Goal: Task Accomplishment & Management: Use online tool/utility

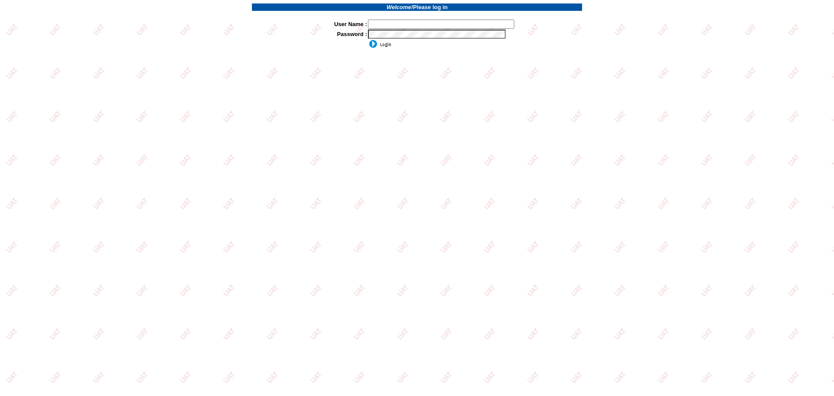
click at [416, 24] on input "text" at bounding box center [441, 24] width 146 height 9
type input "sdakes"
click at [409, 29] on td "sdakes" at bounding box center [474, 24] width 215 height 10
click at [381, 46] on input "image" at bounding box center [379, 44] width 23 height 9
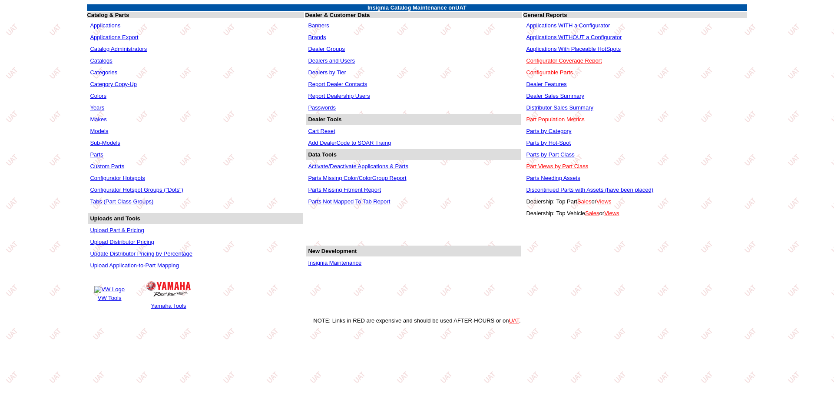
click at [540, 35] on link "Applications WITHOUT a Configurator" at bounding box center [574, 37] width 96 height 7
click at [541, 36] on link "Applications WITHOUT a Configurator" at bounding box center [574, 37] width 96 height 7
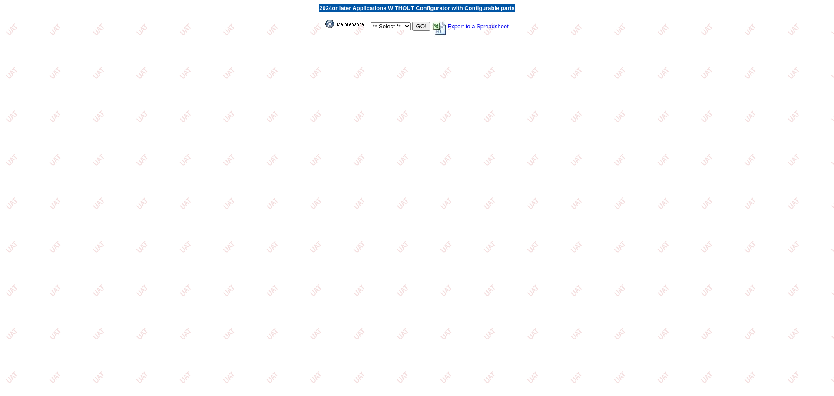
click at [401, 26] on select "** Select ** Acura Alfa Romeo Audi Bentley BMW DoubleTake Ford GM Honda Hyundai…" at bounding box center [390, 26] width 40 height 8
select select "1"
click at [370, 22] on select "** Select ** Acura Alfa Romeo Audi Bentley BMW DoubleTake Ford GM Honda Hyundai…" at bounding box center [390, 26] width 40 height 8
click at [416, 23] on input "GO!" at bounding box center [420, 26] width 17 height 9
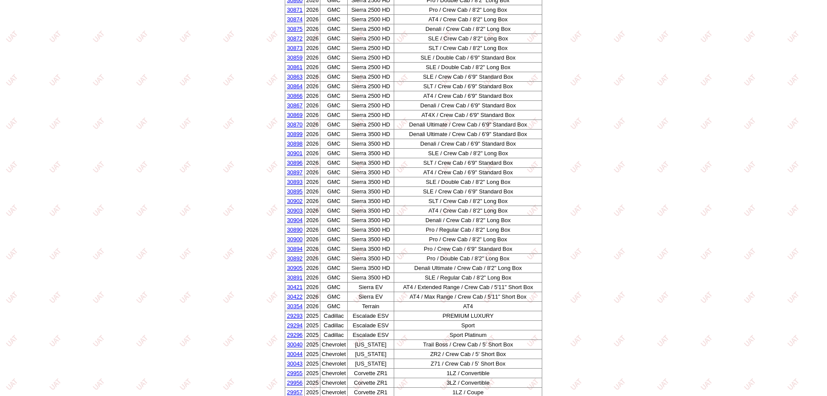
scroll to position [1244, 0]
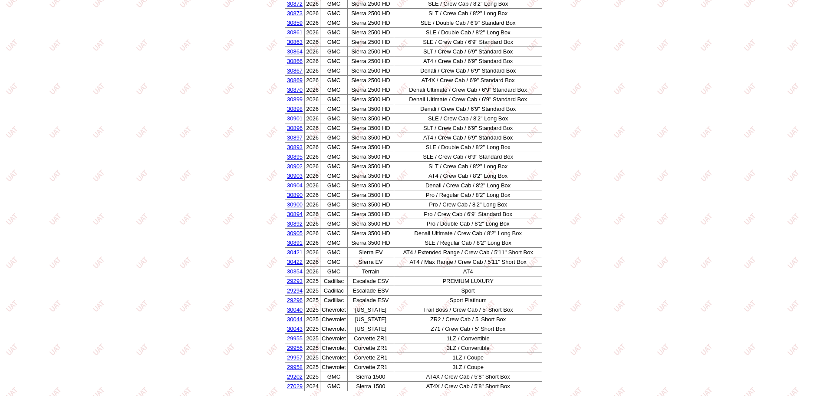
click at [290, 282] on link "29293" at bounding box center [295, 280] width 16 height 7
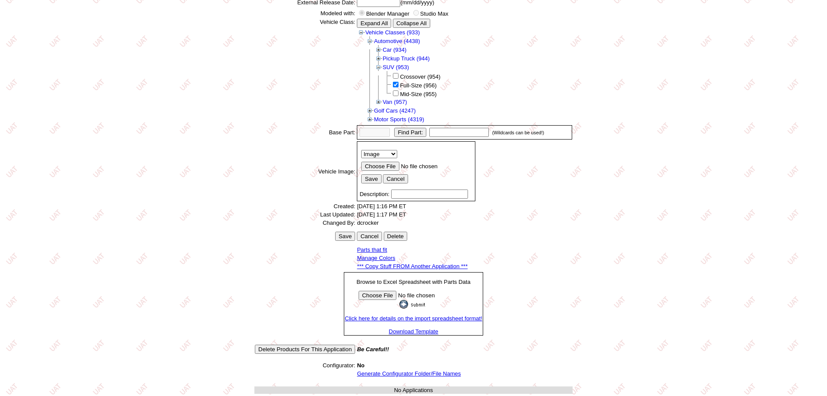
scroll to position [121, 0]
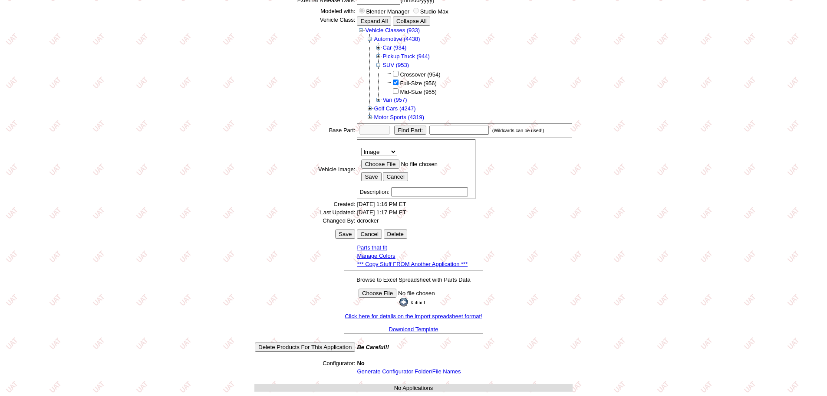
click at [393, 264] on link "*** Copy Stuff FROM Another Application ***" at bounding box center [412, 264] width 111 height 7
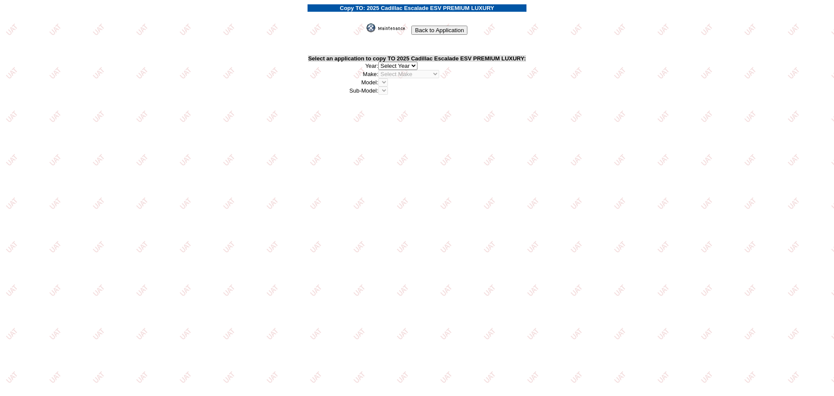
click at [417, 64] on select "2026 2025 2024 2023 2022 2021 2020 2019 2018 2017 2016 2015 2014 2013 2012 2011…" at bounding box center [397, 66] width 39 height 8
select select "43"
click at [380, 62] on select "2026 2025 2024 2023 2022 2021 2020 2019 2018 2017 2016 2015 2014 2013 2012 2011…" at bounding box center [397, 66] width 39 height 8
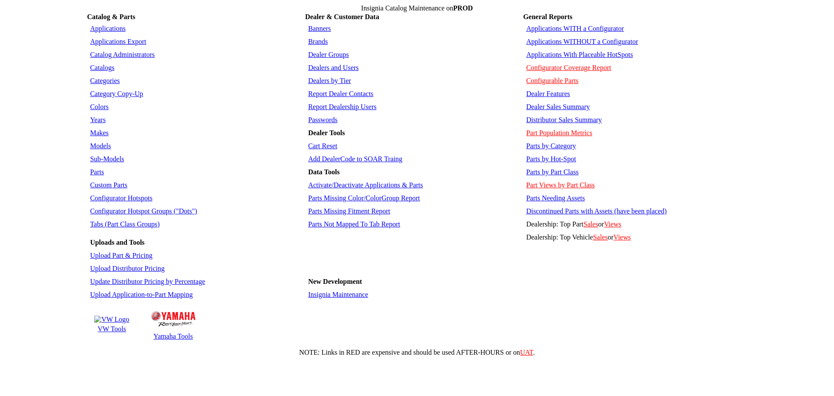
click at [553, 27] on link "Applications WITH a Configurator" at bounding box center [575, 28] width 98 height 7
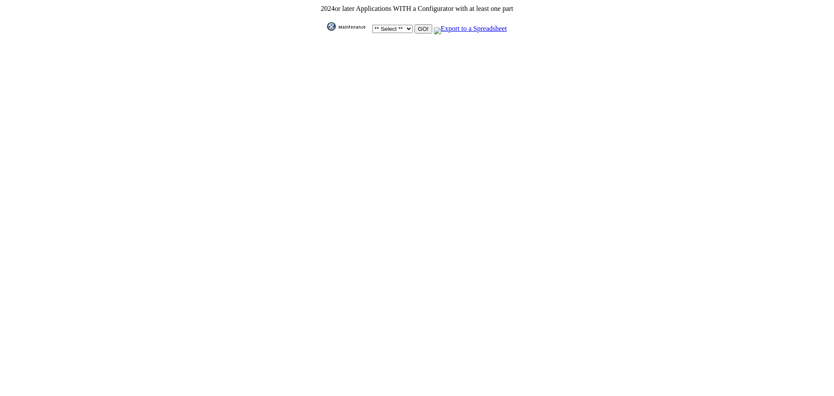
click at [406, 25] on select "** Select ** Acura Alfa Romeo Audi Bentley BMW DoubleTake [PERSON_NAME] Honda H…" at bounding box center [392, 29] width 40 height 8
select select "1"
click at [372, 25] on select "** Select ** Acura Alfa Romeo Audi Bentley BMW DoubleTake Ford GM Honda Hyundai…" at bounding box center [392, 29] width 40 height 8
click at [416, 26] on input "GO!" at bounding box center [422, 28] width 17 height 9
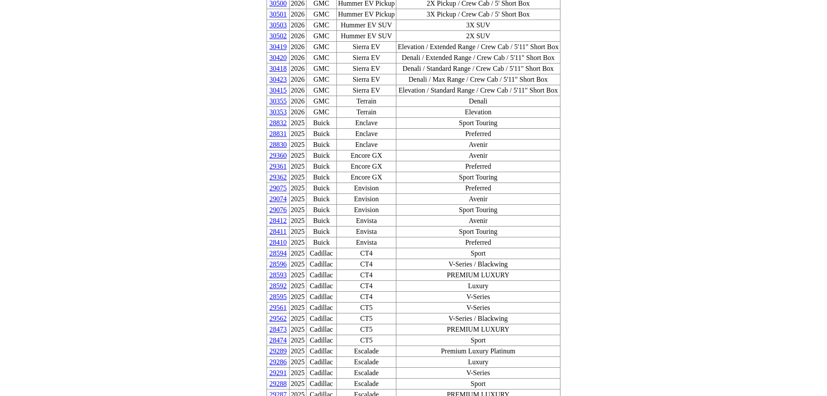
scroll to position [391, 0]
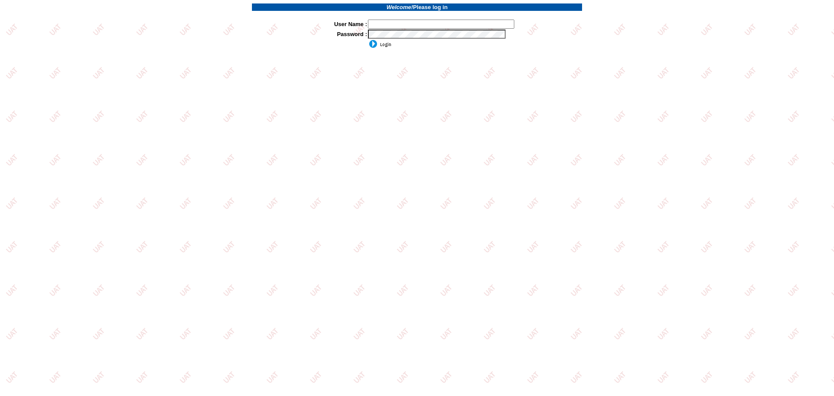
click at [394, 28] on input "text" at bounding box center [441, 24] width 146 height 9
type input "sdakes"
click at [394, 31] on tbody "Welcome! Please log in * User Name : sdakes Password :" at bounding box center [417, 25] width 330 height 45
click at [382, 48] on td at bounding box center [474, 44] width 215 height 10
click at [381, 44] on input "image" at bounding box center [379, 44] width 23 height 9
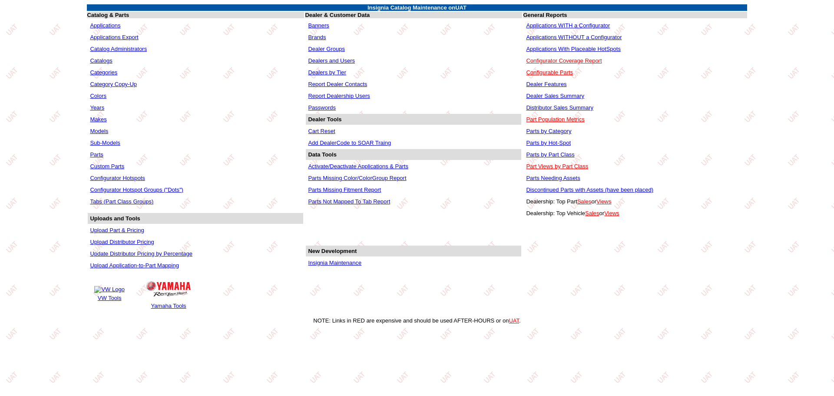
click at [100, 23] on link "Applications" at bounding box center [105, 25] width 30 height 7
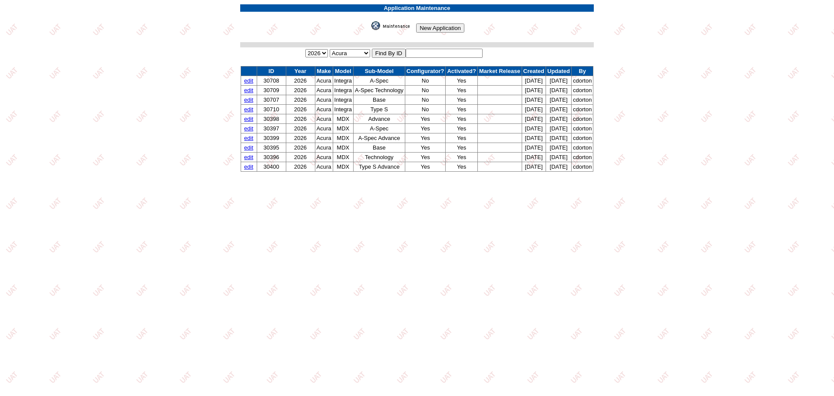
click at [430, 47] on td at bounding box center [417, 44] width 354 height 5
click at [431, 47] on table "Application Maintenance New Application 2026 2025 2024 2023 2022 2021 2020 2019…" at bounding box center [417, 87] width 356 height 169
click at [431, 50] on input "text" at bounding box center [444, 53] width 77 height 9
type input "29293"
click at [370, 30] on input "image" at bounding box center [370, 30] width 0 height 0
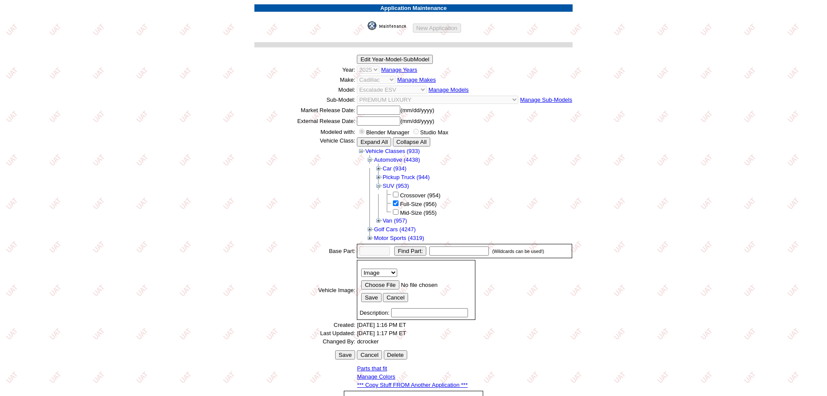
click at [434, 383] on link "*** Copy Stuff FROM Another Application ***" at bounding box center [412, 384] width 111 height 7
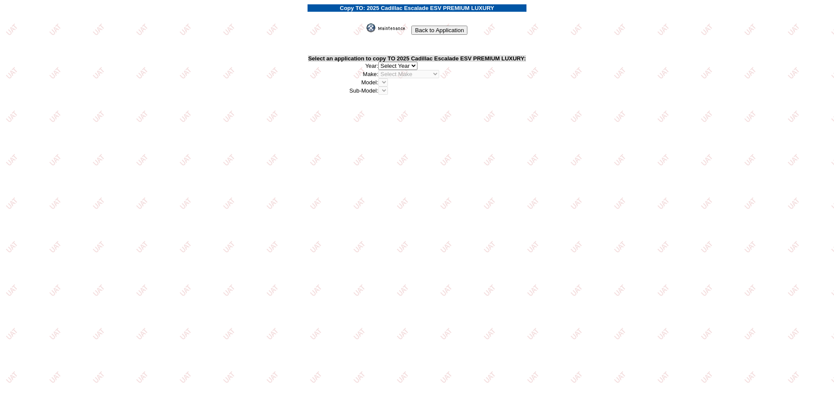
click at [417, 65] on select "2026 2025 2024 2023 2022 2021 2020 2019 2018 2017 2016 2015 2014 2013 2012 2011…" at bounding box center [397, 66] width 39 height 8
select select "43"
click at [380, 62] on select "2026 2025 2024 2023 2022 2021 2020 2019 2018 2017 2016 2015 2014 2013 2012 2011…" at bounding box center [397, 66] width 39 height 8
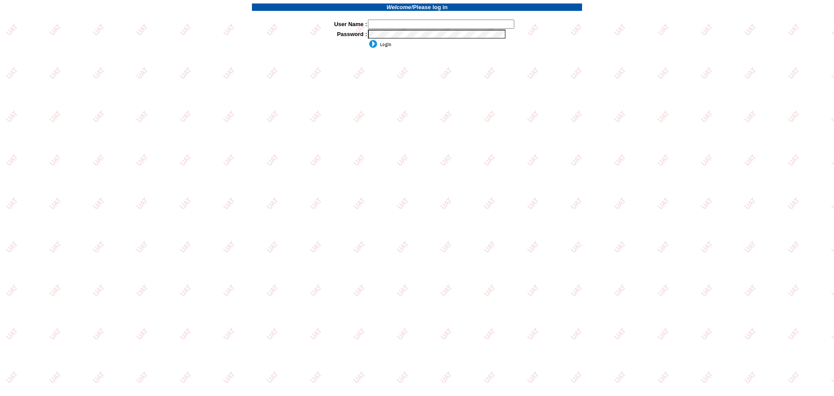
click at [398, 22] on input "text" at bounding box center [441, 24] width 146 height 9
type input "sdakes"
click at [368, 40] on input "image" at bounding box center [379, 44] width 23 height 9
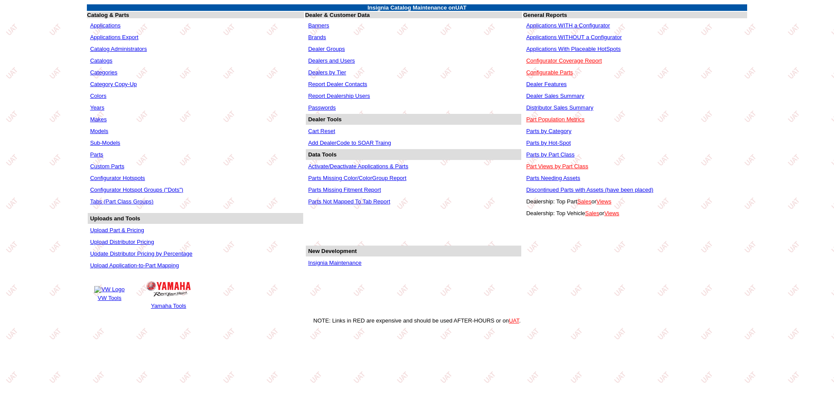
click at [578, 39] on link "Applications WITHOUT a Configurator" at bounding box center [574, 37] width 96 height 7
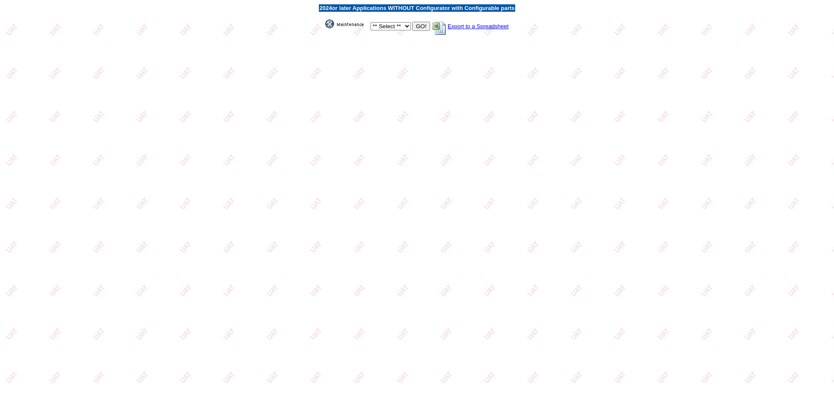
click at [405, 27] on select "** Select ** Acura Alfa Romeo Audi Bentley BMW DoubleTake [PERSON_NAME] Honda H…" at bounding box center [390, 26] width 40 height 8
select select "1"
click at [370, 22] on select "** Select ** Acura Alfa Romeo Audi Bentley BMW DoubleTake [PERSON_NAME] Honda H…" at bounding box center [390, 26] width 40 height 8
click at [417, 27] on input "GO!" at bounding box center [420, 26] width 17 height 9
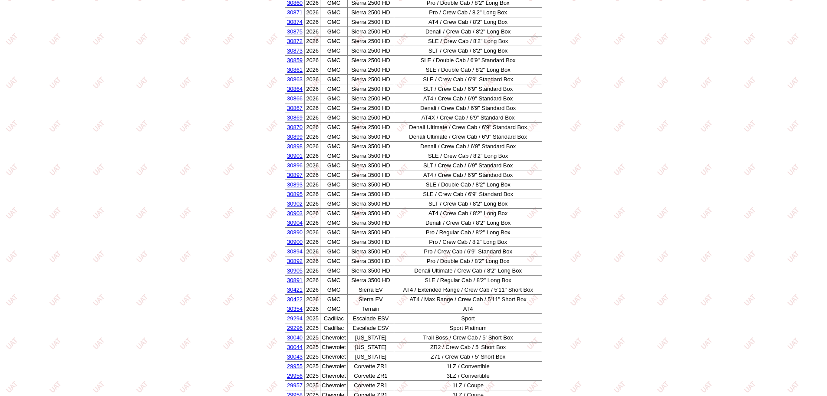
scroll to position [1234, 0]
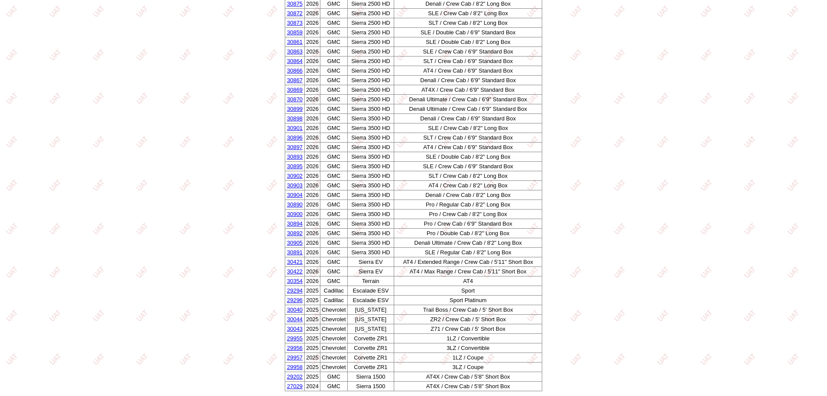
click at [293, 290] on link "29294" at bounding box center [295, 290] width 16 height 7
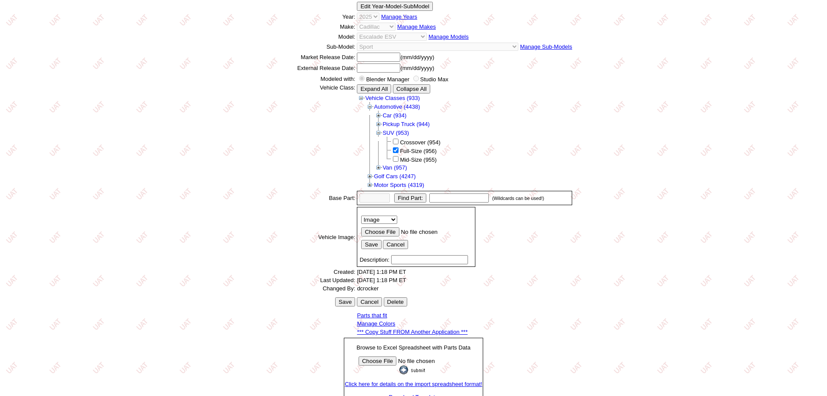
scroll to position [121, 0]
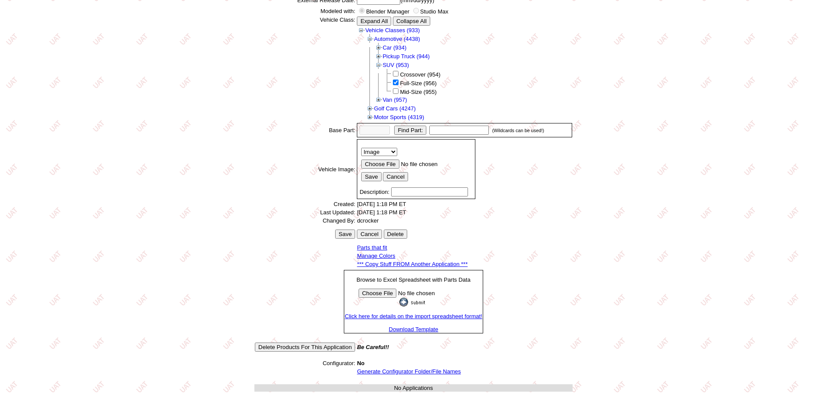
click at [415, 263] on link "*** Copy Stuff FROM Another Application ***" at bounding box center [412, 264] width 111 height 7
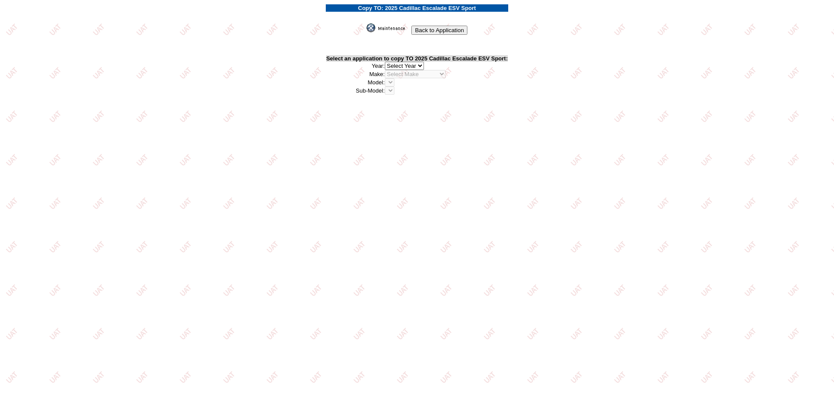
click at [419, 68] on select "2026 2025 2024 2023 2022 2021 2020 2019 2018 2017 2016 2015 2014 2013 2012 2011…" at bounding box center [404, 66] width 39 height 8
select select "43"
click at [386, 62] on select "2026 2025 2024 2023 2022 2021 2020 2019 2018 2017 2016 2015 2014 2013 2012 2011…" at bounding box center [404, 66] width 39 height 8
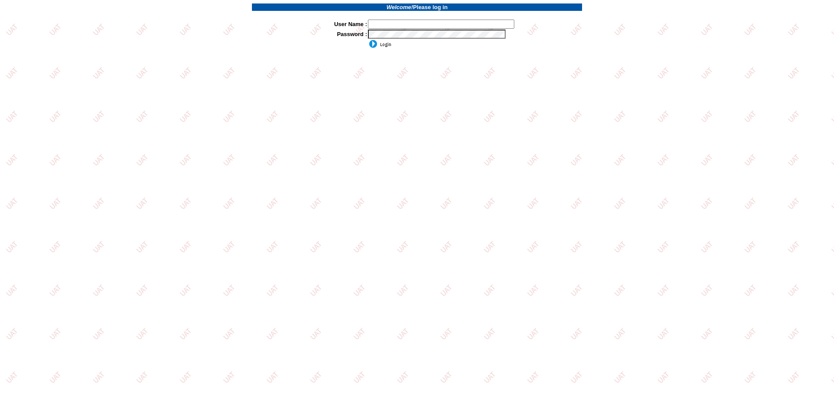
click at [390, 21] on input "text" at bounding box center [441, 24] width 146 height 9
type input "sdakes"
click at [368, 40] on input "image" at bounding box center [379, 44] width 23 height 9
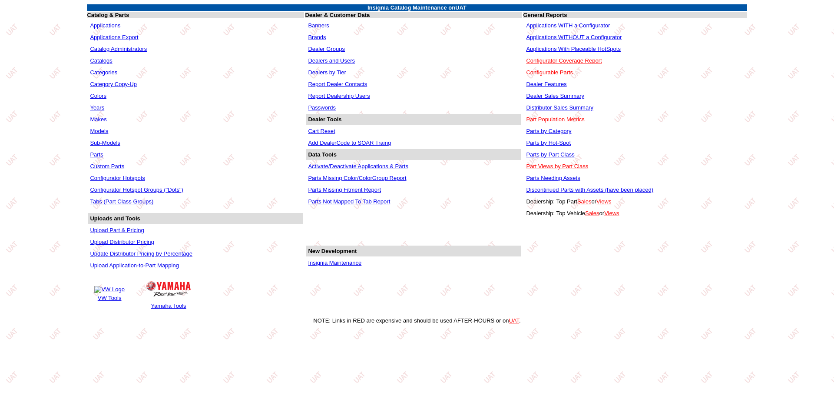
click at [567, 35] on link "Applications WITHOUT a Configurator" at bounding box center [574, 37] width 96 height 7
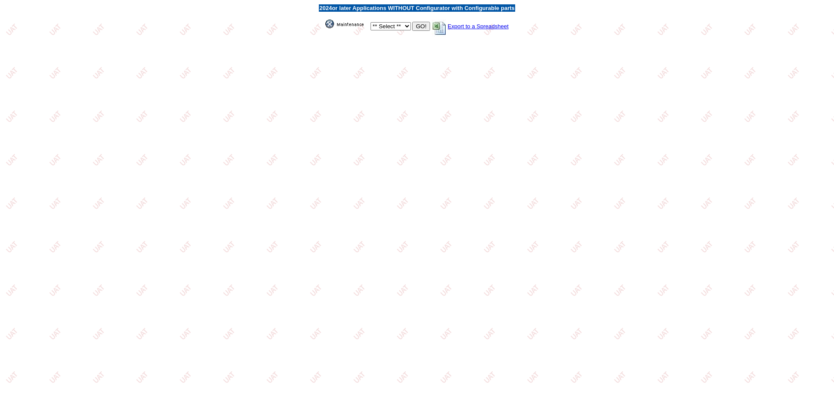
click at [408, 28] on select "** Select ** Acura Alfa Romeo Audi Bentley BMW DoubleTake Ford GM Honda Hyundai…" at bounding box center [390, 26] width 40 height 8
select select "1"
click at [370, 22] on select "** Select ** Acura Alfa Romeo Audi Bentley BMW DoubleTake Ford GM Honda Hyundai…" at bounding box center [390, 26] width 40 height 8
click at [416, 28] on input "GO!" at bounding box center [420, 26] width 17 height 9
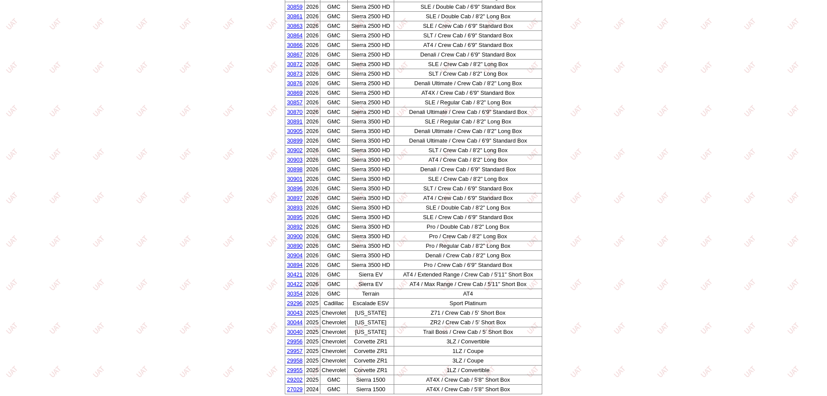
scroll to position [1224, 0]
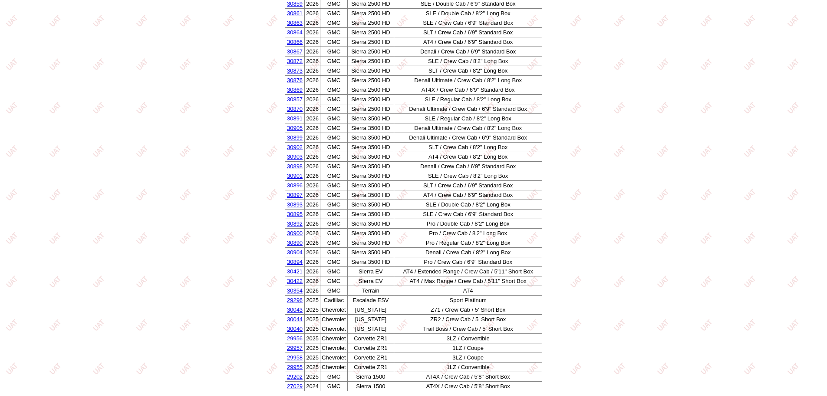
click at [292, 300] on link "29296" at bounding box center [295, 300] width 16 height 7
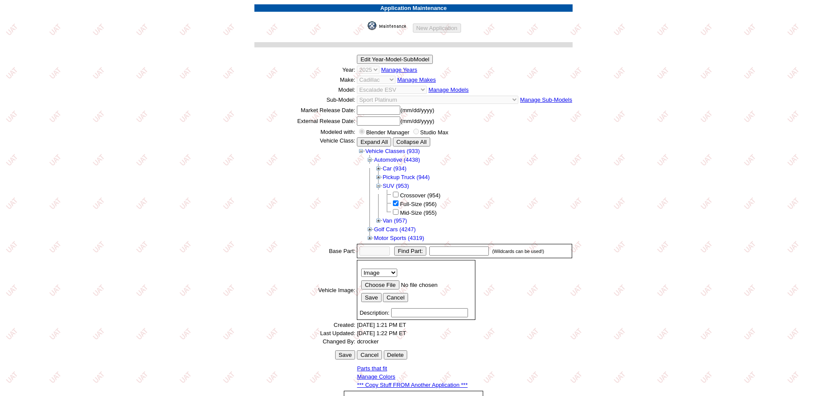
click at [416, 385] on link "*** Copy Stuff FROM Another Application ***" at bounding box center [412, 384] width 111 height 7
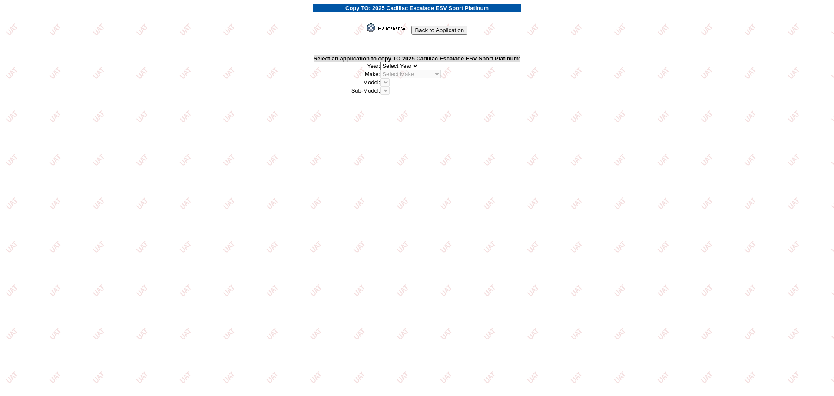
click at [418, 66] on select "2026 2025 2024 2023 2022 2021 2020 2019 2018 2017 2016 2015 2014 2013 2012 2011…" at bounding box center [399, 66] width 39 height 8
select select "43"
click at [382, 62] on select "2026 2025 2024 2023 2022 2021 2020 2019 2018 2017 2016 2015 2014 2013 2012 2011…" at bounding box center [399, 66] width 39 height 8
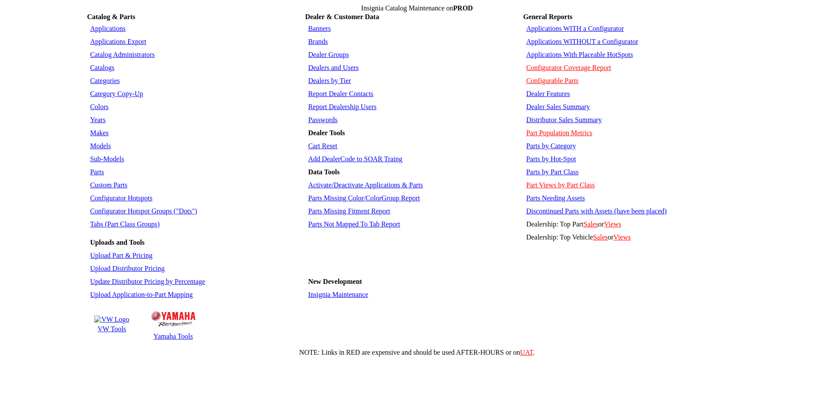
click at [563, 38] on link "Applications WITHOUT a Configurator" at bounding box center [582, 41] width 112 height 7
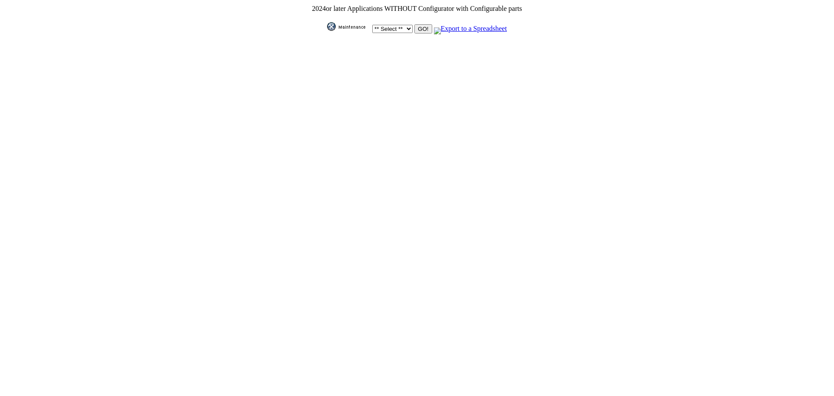
click at [405, 26] on select "** Select ** Acura Alfa Romeo Audi Bentley BMW DoubleTake [PERSON_NAME] Honda H…" at bounding box center [392, 29] width 40 height 8
select select "1"
click at [372, 25] on select "** Select ** Acura Alfa Romeo Audi Bentley BMW DoubleTake [PERSON_NAME] Honda H…" at bounding box center [392, 29] width 40 height 8
click at [418, 24] on input "GO!" at bounding box center [422, 28] width 17 height 9
select select "1"
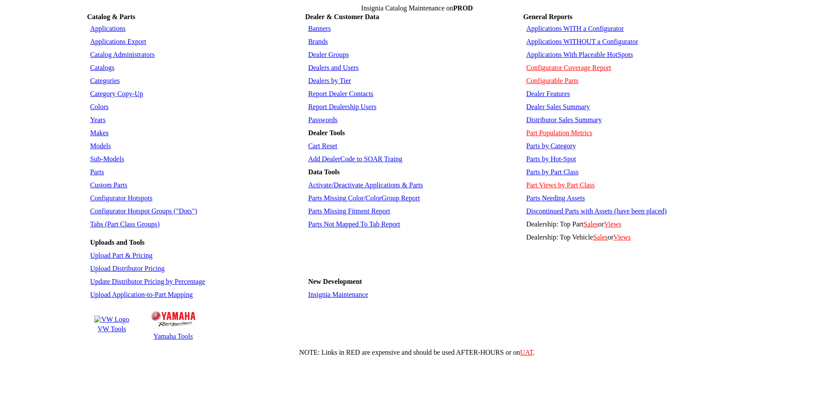
click at [567, 27] on link "Applications WITH a Configurator" at bounding box center [575, 28] width 98 height 7
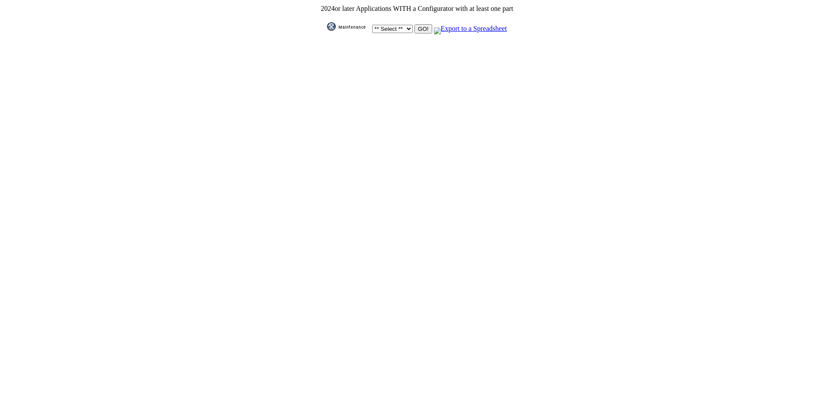
click at [402, 26] on select "** Select ** Acura Alfa Romeo Audi Bentley BMW DoubleTake [PERSON_NAME] Honda H…" at bounding box center [392, 29] width 40 height 8
select select "1"
click at [372, 25] on select "** Select ** Acura Alfa Romeo Audi Bentley BMW DoubleTake [PERSON_NAME] Honda H…" at bounding box center [392, 29] width 40 height 8
click at [417, 27] on input "GO!" at bounding box center [422, 28] width 17 height 9
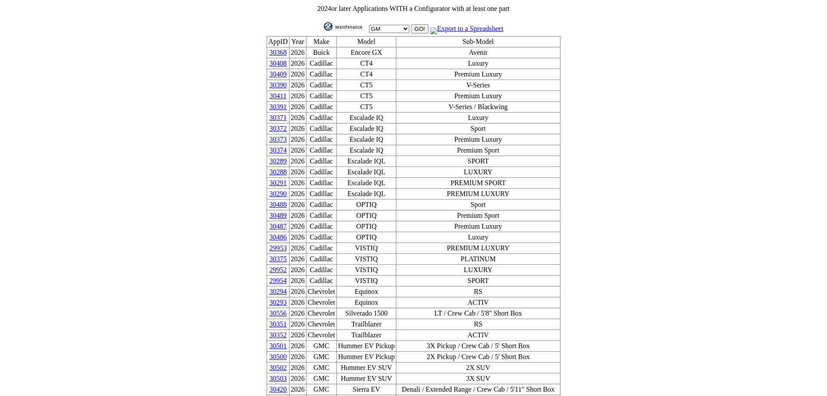
click at [287, 157] on link "30289" at bounding box center [278, 160] width 17 height 7
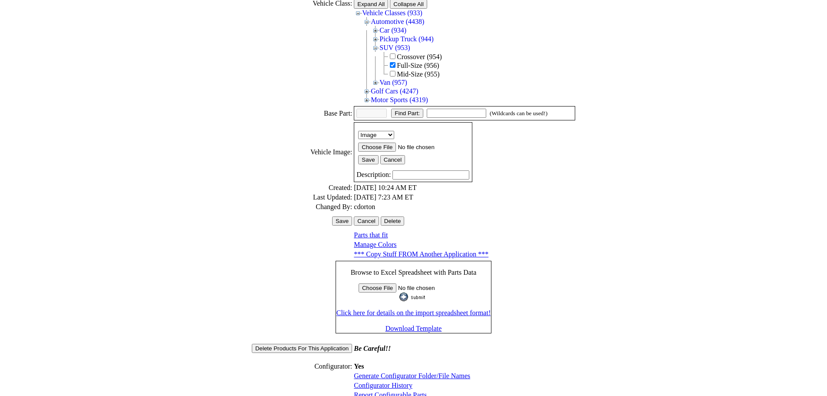
scroll to position [148, 0]
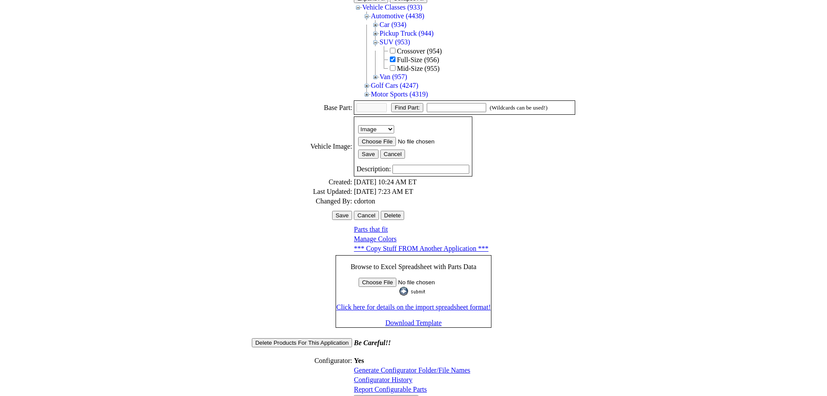
click at [372, 376] on link "Configurator History" at bounding box center [383, 379] width 59 height 7
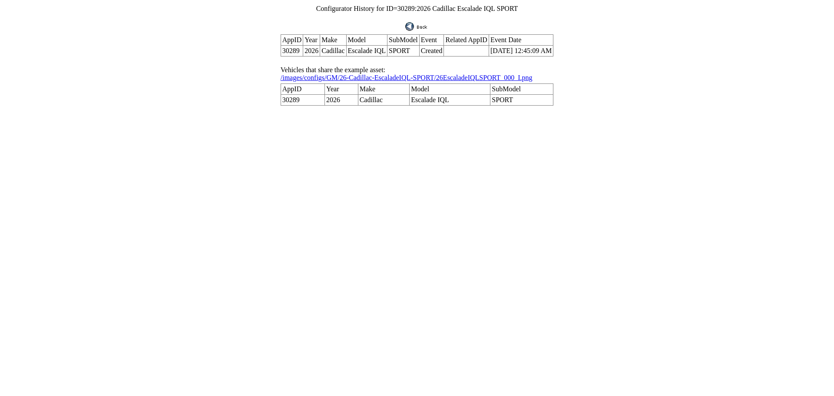
click at [419, 24] on img at bounding box center [416, 26] width 23 height 9
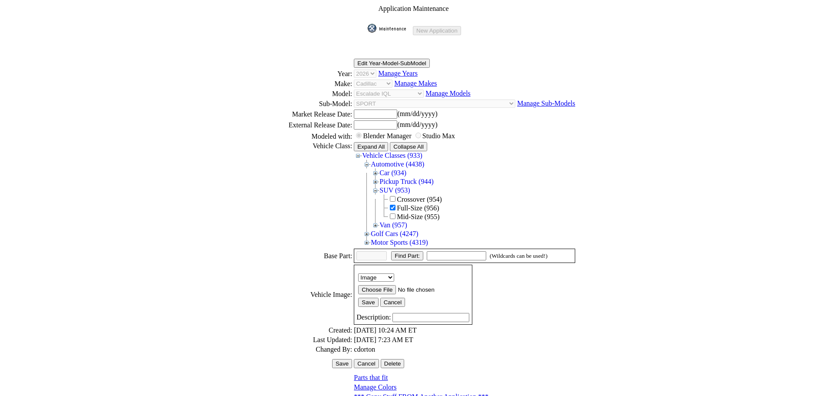
click at [386, 24] on img at bounding box center [389, 28] width 43 height 9
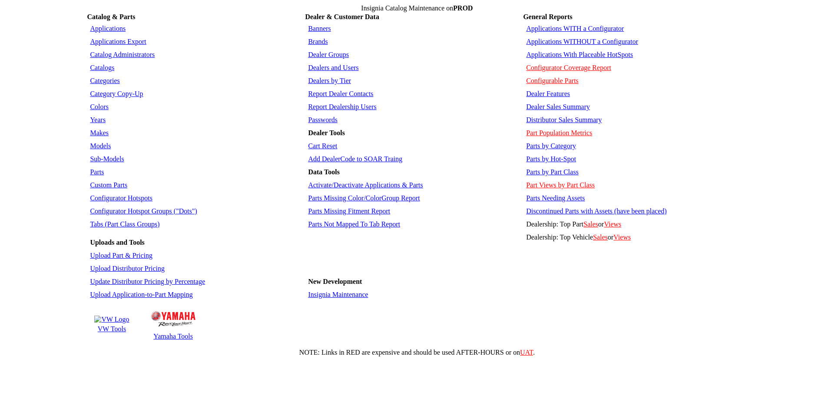
click at [566, 38] on link "Applications WITHOUT a Configurator" at bounding box center [582, 41] width 112 height 7
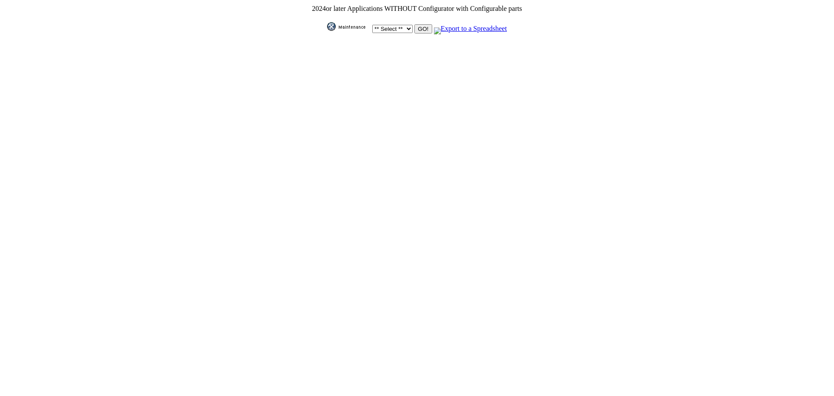
click at [402, 27] on select "** Select ** Acura Alfa Romeo Audi Bentley BMW DoubleTake [PERSON_NAME] Honda H…" at bounding box center [392, 29] width 40 height 8
select select "1"
click at [372, 25] on select "** Select ** Acura Alfa Romeo Audi Bentley BMW DoubleTake Ford GM Honda Hyundai…" at bounding box center [392, 29] width 40 height 8
click at [421, 29] on input "GO!" at bounding box center [422, 28] width 17 height 9
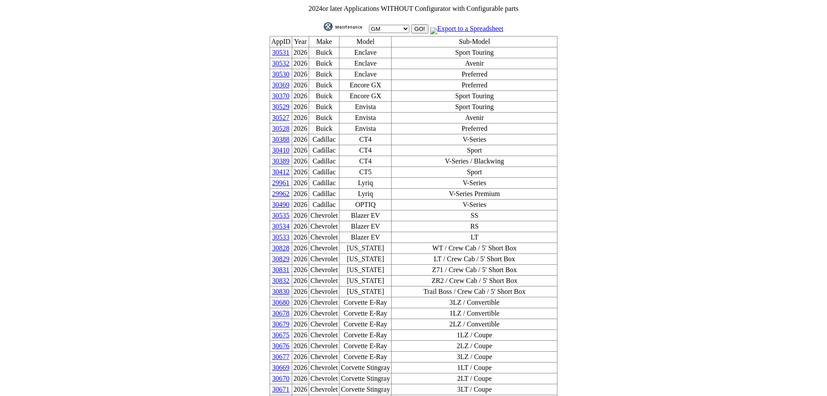
click at [346, 25] on img at bounding box center [345, 26] width 43 height 9
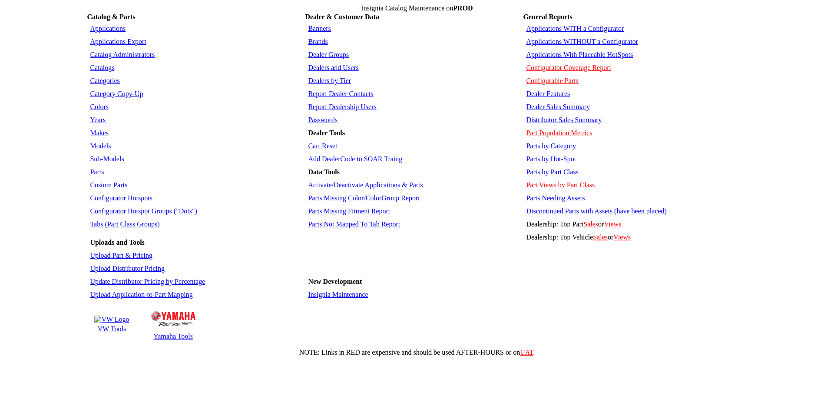
click at [109, 26] on link "Applications" at bounding box center [108, 28] width 36 height 7
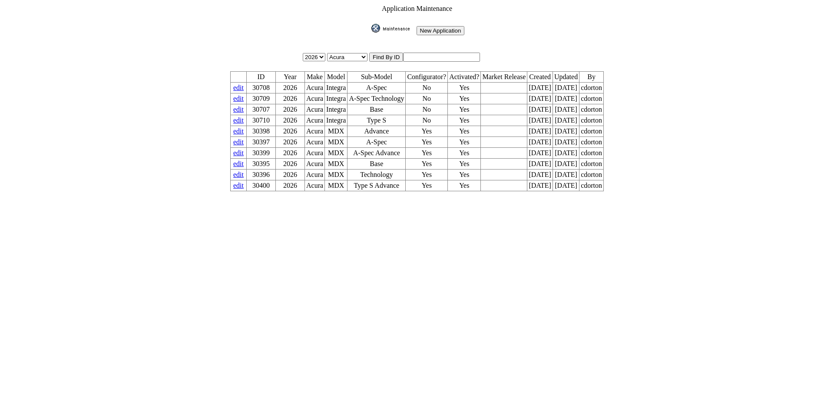
click at [422, 57] on input "text" at bounding box center [441, 57] width 77 height 9
type input "29574"
click at [370, 33] on input "image" at bounding box center [370, 33] width 0 height 0
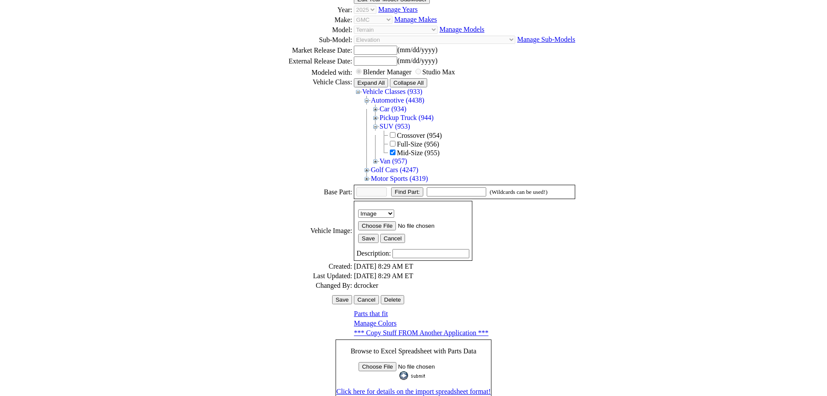
scroll to position [140, 0]
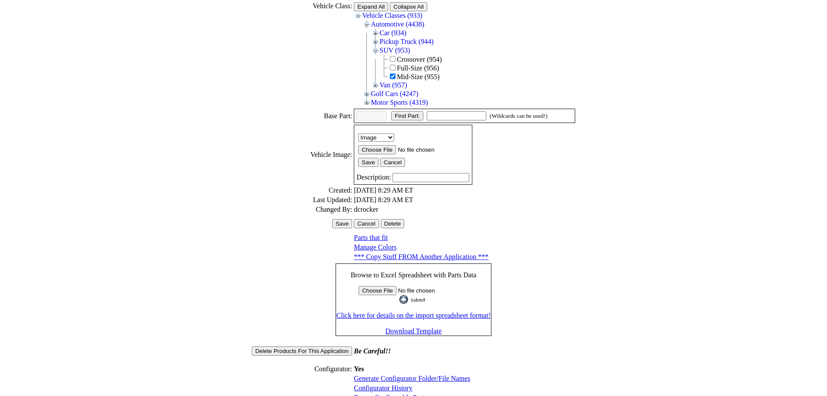
click at [378, 384] on link "Configurator History" at bounding box center [383, 387] width 59 height 7
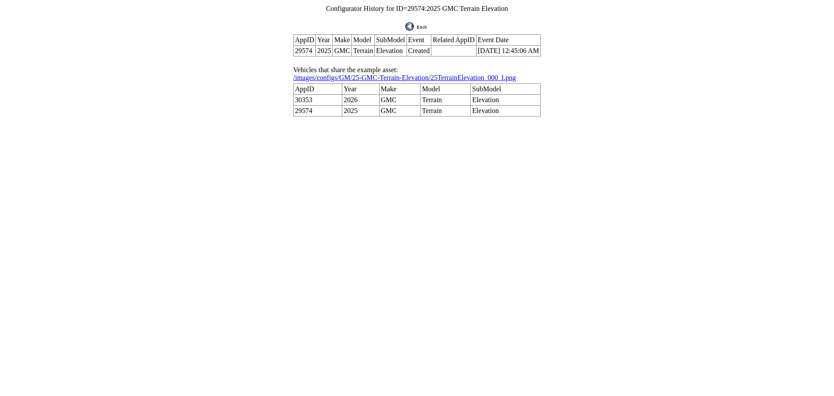
click at [417, 28] on td at bounding box center [417, 23] width 248 height 19
click at [411, 25] on img at bounding box center [416, 26] width 23 height 9
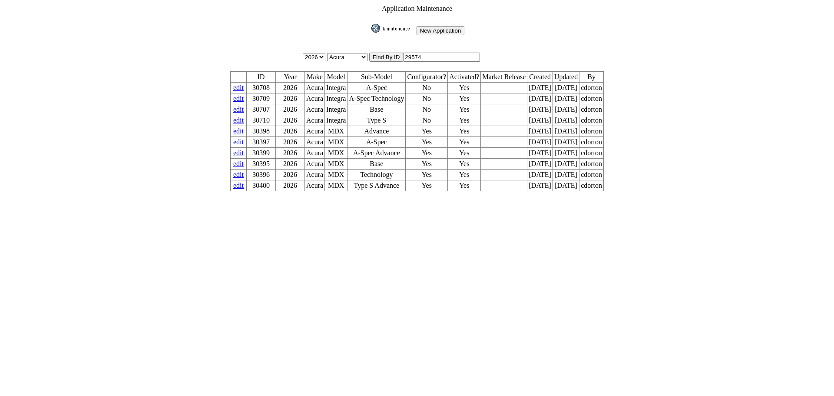
click at [387, 27] on img at bounding box center [392, 28] width 43 height 9
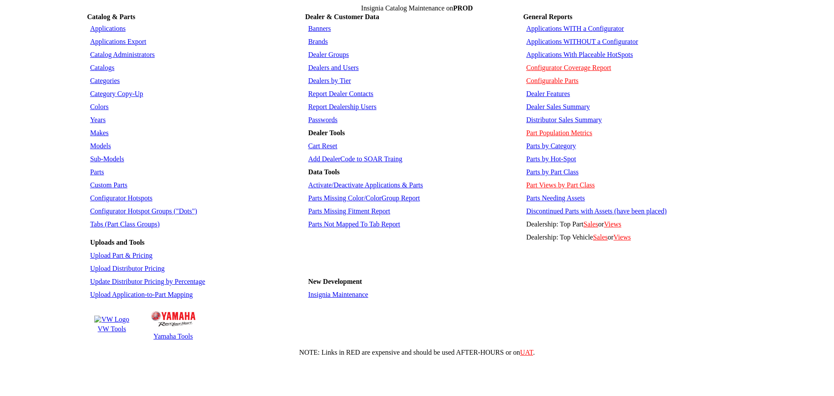
click at [577, 38] on link "Applications WITHOUT a Configurator" at bounding box center [582, 41] width 112 height 7
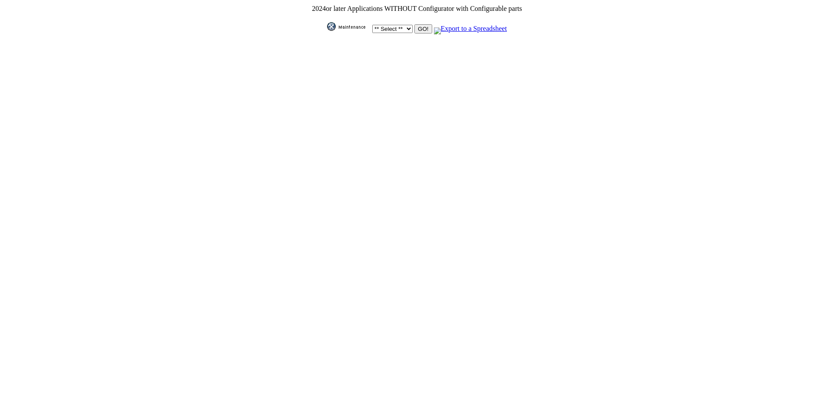
click at [403, 25] on select "** Select ** Acura Alfa Romeo Audi Bentley BMW DoubleTake Ford GM Honda Hyundai…" at bounding box center [392, 29] width 40 height 8
select select "1"
click at [372, 25] on select "** Select ** Acura Alfa Romeo Audi Bentley BMW DoubleTake Ford GM Honda Hyundai…" at bounding box center [392, 29] width 40 height 8
click at [414, 26] on input "GO!" at bounding box center [422, 28] width 17 height 9
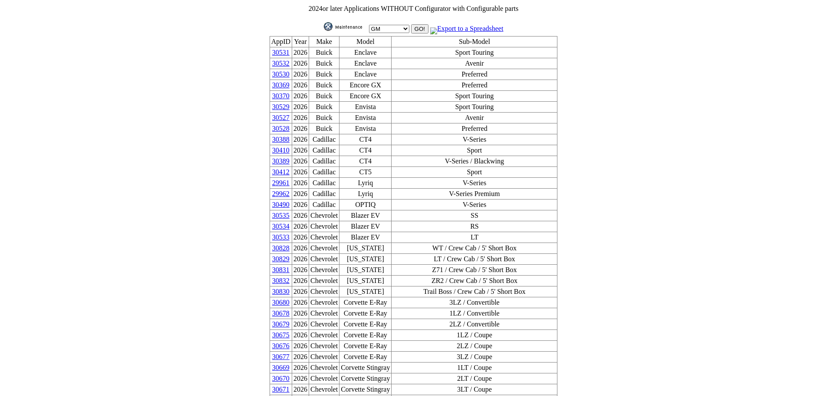
click at [349, 23] on img at bounding box center [345, 26] width 43 height 9
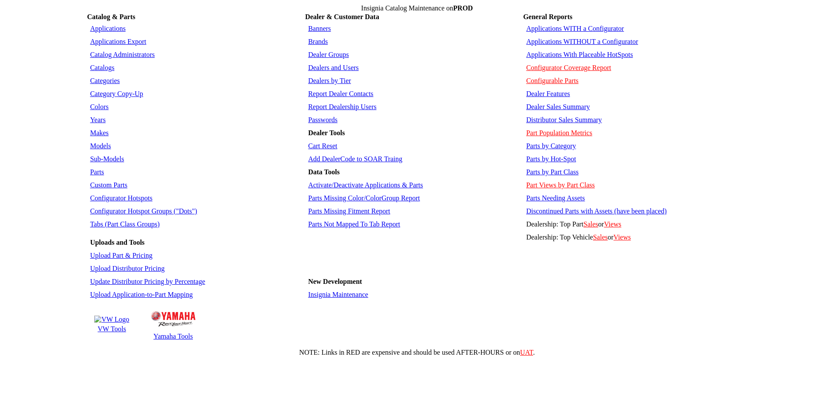
click at [557, 26] on link "Applications WITH a Configurator" at bounding box center [575, 28] width 98 height 7
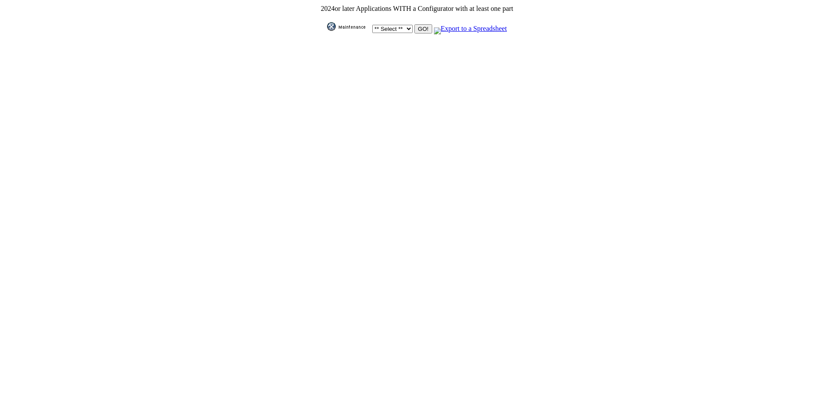
click at [403, 27] on select "** Select ** Acura Alfa Romeo Audi Bentley BMW DoubleTake [PERSON_NAME] Honda H…" at bounding box center [392, 29] width 40 height 8
select select "1"
click at [372, 25] on select "** Select ** Acura Alfa Romeo Audi Bentley BMW DoubleTake [PERSON_NAME] Honda H…" at bounding box center [392, 29] width 40 height 8
click at [419, 28] on input "GO!" at bounding box center [422, 28] width 17 height 9
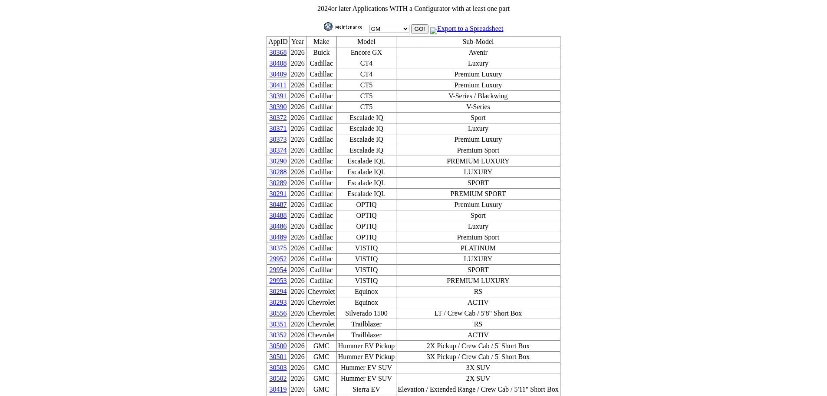
click at [349, 24] on img at bounding box center [345, 26] width 43 height 9
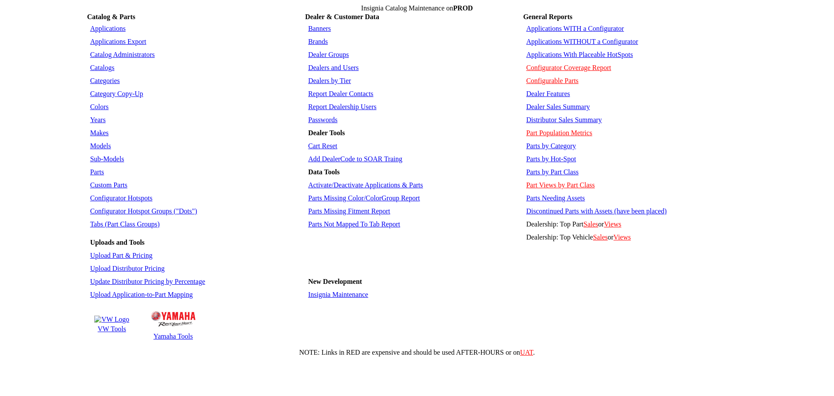
click at [107, 25] on link "Applications" at bounding box center [108, 28] width 36 height 7
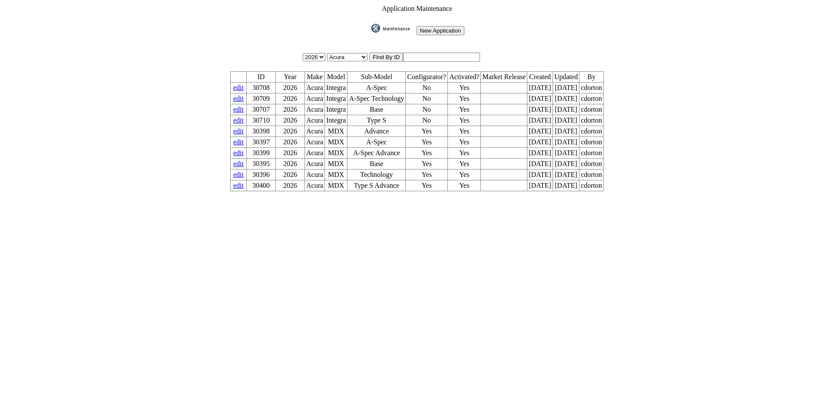
click at [450, 53] on input "text" at bounding box center [441, 57] width 77 height 9
type input "30292"
click at [370, 33] on input "image" at bounding box center [370, 33] width 0 height 0
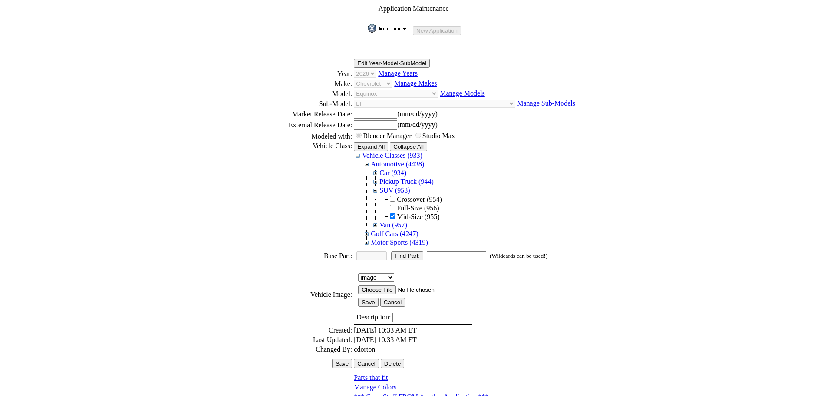
click at [394, 25] on img at bounding box center [389, 28] width 43 height 9
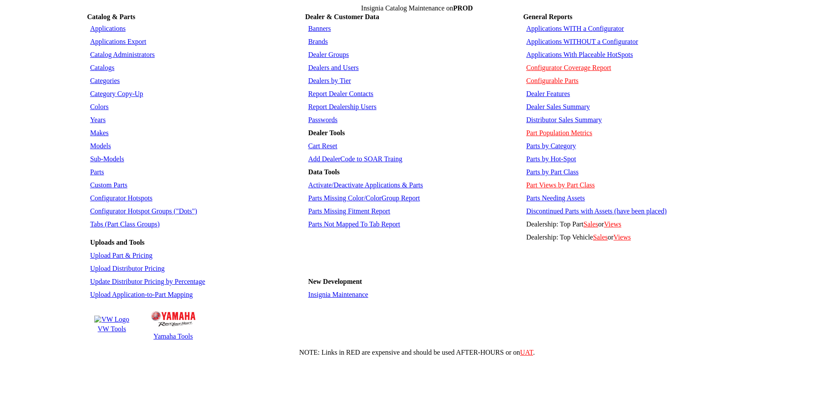
click at [568, 28] on link "Applications WITH a Configurator" at bounding box center [575, 28] width 98 height 7
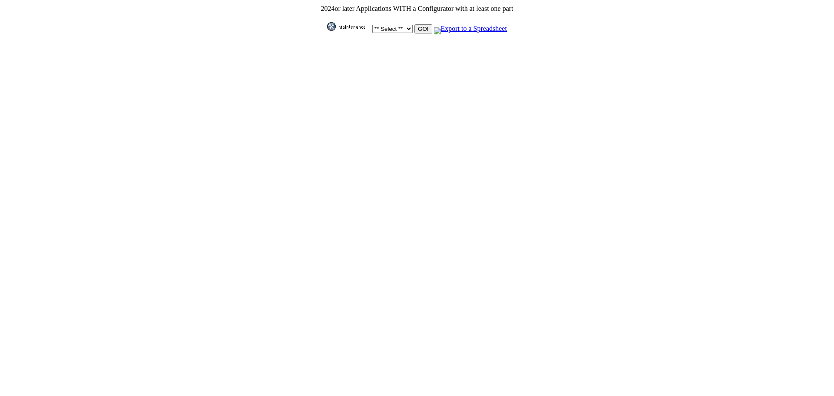
click at [406, 25] on select "** Select ** Acura Alfa Romeo Audi Bentley BMW DoubleTake Ford GM Honda Hyundai…" at bounding box center [392, 29] width 40 height 8
select select "1"
click at [372, 25] on select "** Select ** Acura Alfa Romeo Audi Bentley BMW DoubleTake Ford GM Honda Hyundai…" at bounding box center [392, 29] width 40 height 8
click at [422, 30] on input "GO!" at bounding box center [422, 28] width 17 height 9
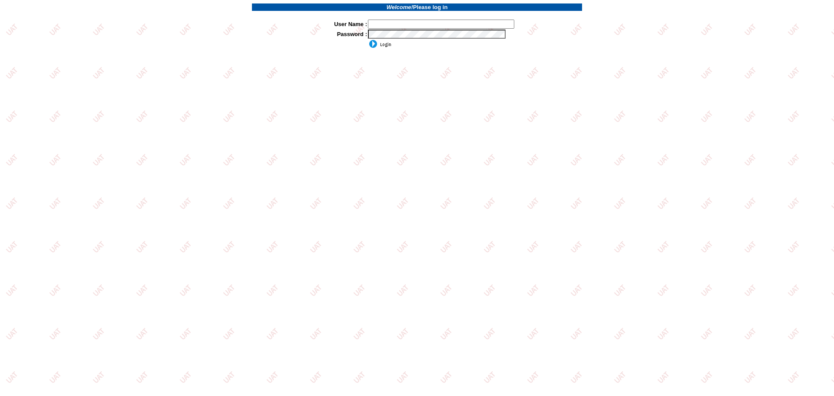
click at [385, 22] on input "text" at bounding box center [441, 24] width 146 height 9
type input "sdakes"
click at [368, 40] on input "image" at bounding box center [379, 44] width 23 height 9
click at [397, 27] on input "sdakes" at bounding box center [441, 24] width 146 height 9
click at [384, 45] on input "image" at bounding box center [379, 44] width 23 height 9
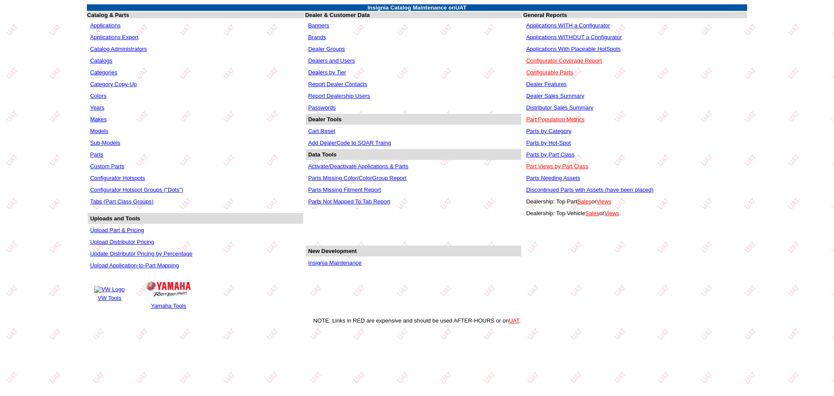
click at [553, 35] on link "Applications WITHOUT a Configurator" at bounding box center [574, 37] width 96 height 7
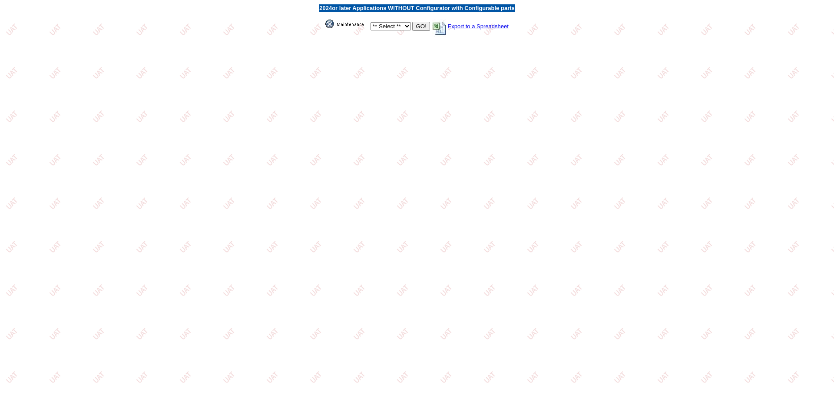
click at [401, 24] on select "** Select ** Acura Alfa Romeo Audi Bentley BMW DoubleTake Ford GM Honda Hyundai…" at bounding box center [390, 26] width 40 height 8
select select "1"
click at [370, 22] on select "** Select ** Acura Alfa Romeo Audi Bentley BMW DoubleTake Ford GM Honda Hyundai…" at bounding box center [390, 26] width 40 height 8
click at [422, 23] on input "GO!" at bounding box center [420, 26] width 17 height 9
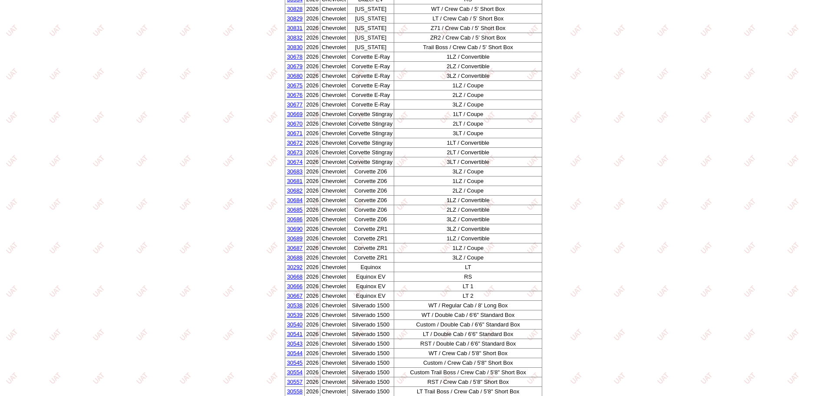
scroll to position [217, 0]
click at [296, 266] on link "30292" at bounding box center [295, 266] width 16 height 7
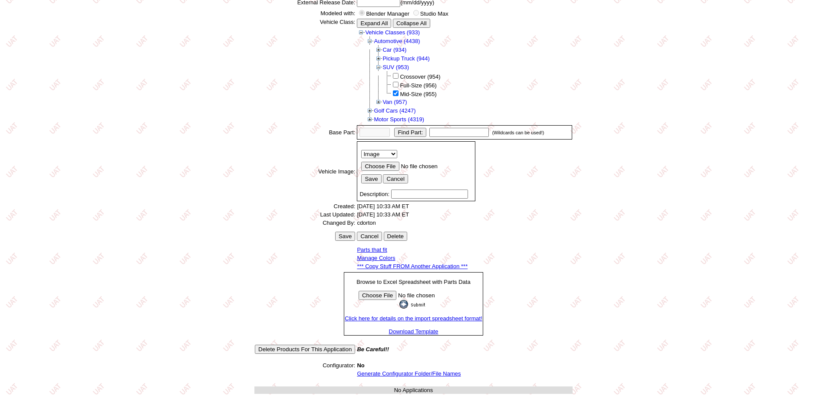
scroll to position [121, 0]
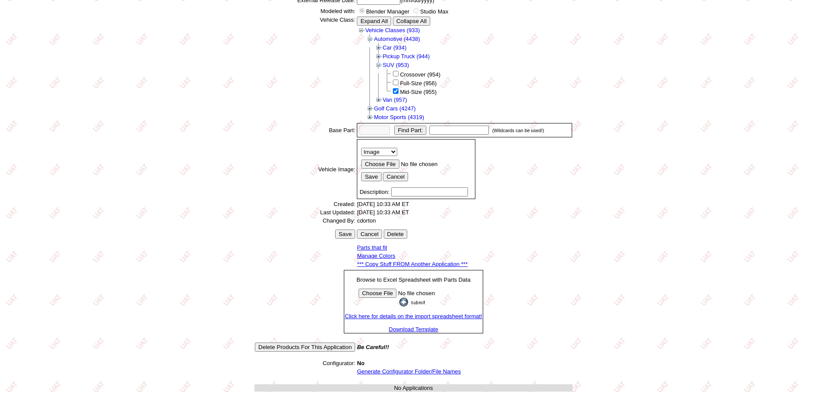
click at [431, 264] on link "*** Copy Stuff FROM Another Application ***" at bounding box center [412, 264] width 111 height 7
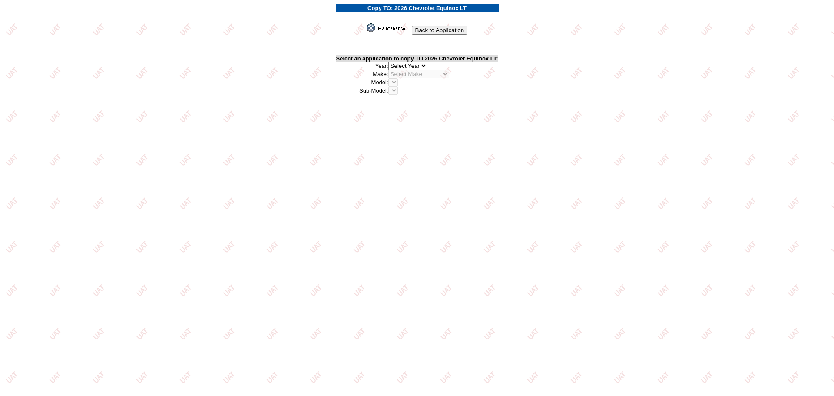
click at [425, 66] on select "2026 2025 2024 2023 2022 2021 2020 2019 2018 2017 2016 2015 2014 2013 2012 2011…" at bounding box center [407, 66] width 39 height 8
select select "43"
click at [389, 62] on select "2026 2025 2024 2023 2022 2021 2020 2019 2018 2017 2016 2015 2014 2013 2012 2011…" at bounding box center [407, 66] width 39 height 8
